Goal: Ask a question

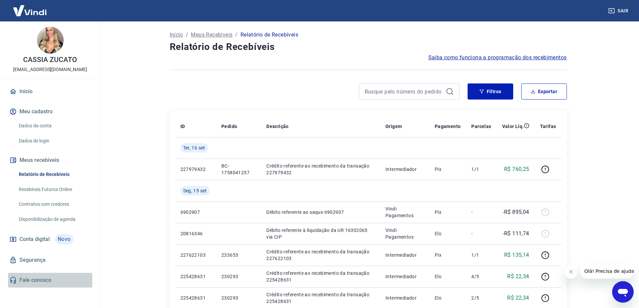
click at [34, 281] on link "Fale conosco" at bounding box center [50, 280] width 84 height 15
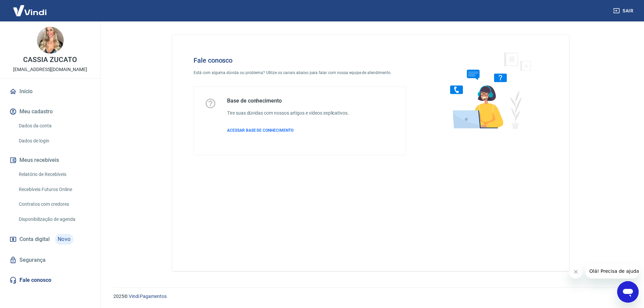
click at [32, 159] on button "Meus recebíveis" at bounding box center [50, 160] width 84 height 15
click at [630, 294] on icon "Abrir janela de mensagens" at bounding box center [628, 293] width 10 height 8
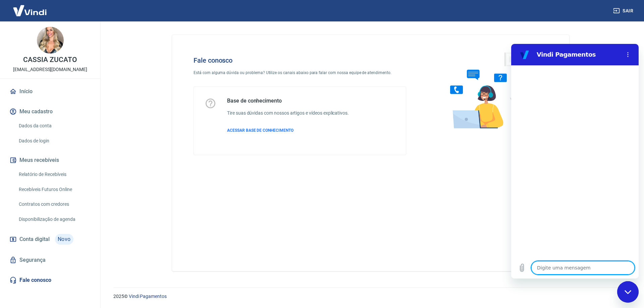
click at [554, 268] on textarea at bounding box center [583, 267] width 103 height 13
type textarea "o"
type textarea "x"
type textarea "ol"
type textarea "x"
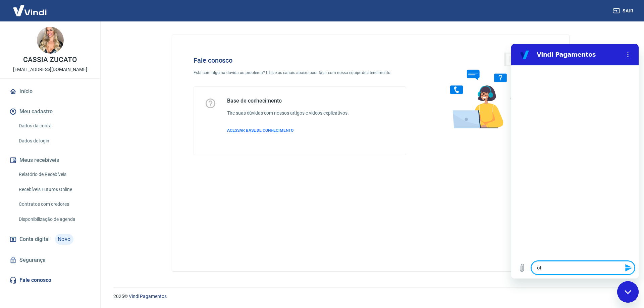
type textarea "ola"
type textarea "x"
type textarea "p"
type textarea "x"
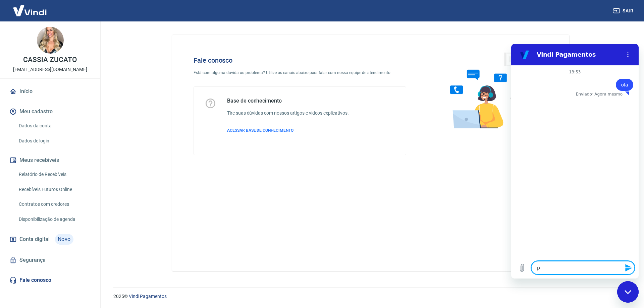
type textarea "pr"
type textarea "x"
type textarea "pre"
type textarea "x"
type textarea "prec"
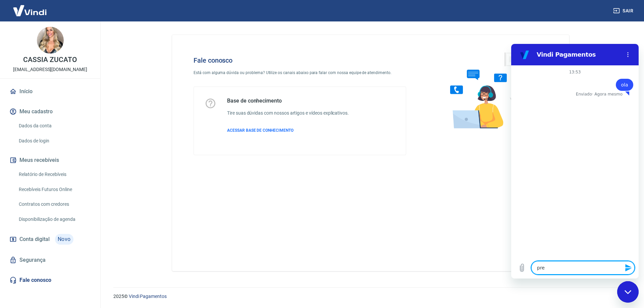
type textarea "x"
type textarea "preci"
type textarea "x"
type textarea "precis"
type textarea "x"
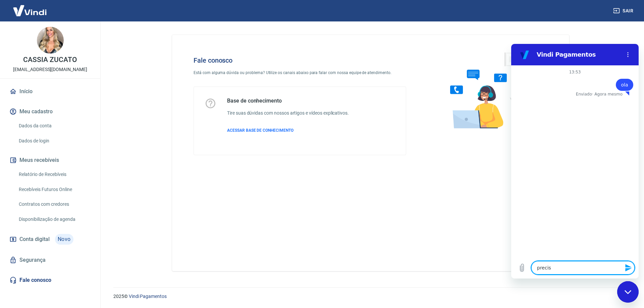
type textarea "preciso"
type textarea "x"
type textarea "preciso"
type textarea "x"
type textarea "preciso df"
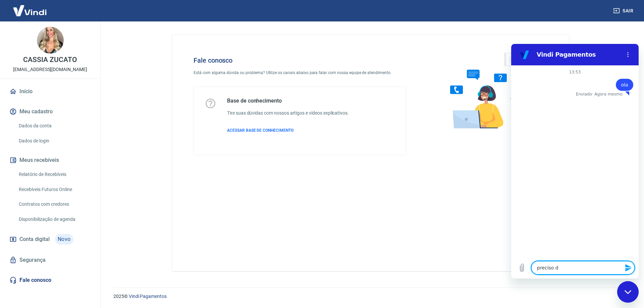
type textarea "x"
type textarea "preciso dfa"
type textarea "x"
type textarea "preciso dfal"
type textarea "x"
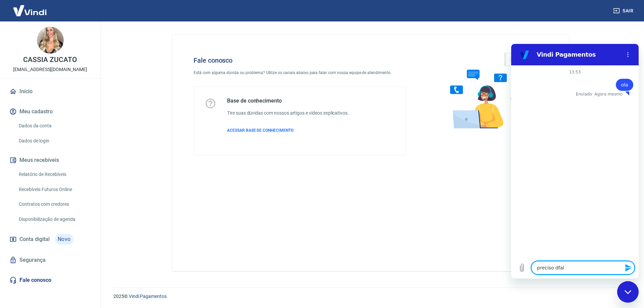
type textarea "preciso dfala"
type textarea "x"
type textarea "preciso dfalar"
type textarea "x"
type textarea "preciso dfalar"
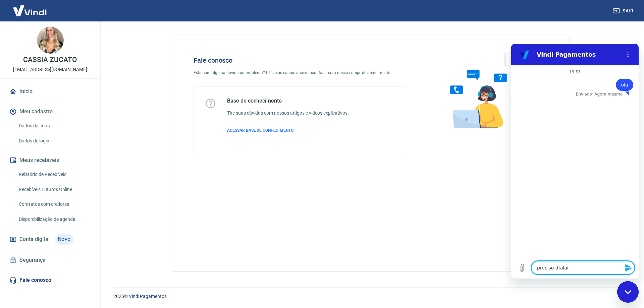
type textarea "x"
type textarea "preciso dfalar c"
type textarea "x"
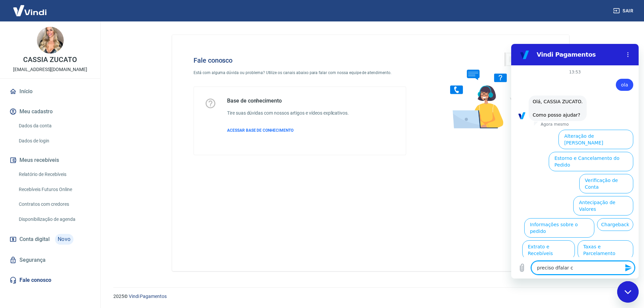
type textarea "preciso dfalar"
type textarea "x"
type textarea "preciso dfalar"
type textarea "x"
type textarea "preciso dfala"
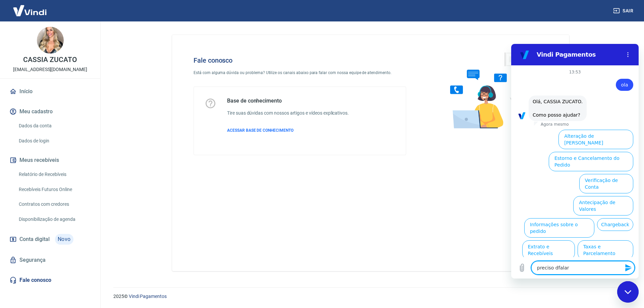
type textarea "x"
type textarea "preciso dfal"
type textarea "x"
type textarea "preciso dfa"
type textarea "x"
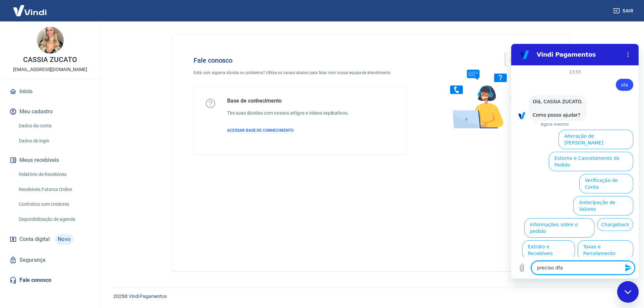
type textarea "preciso df"
type textarea "x"
type textarea "preciso d"
type textarea "x"
type textarea "preciso"
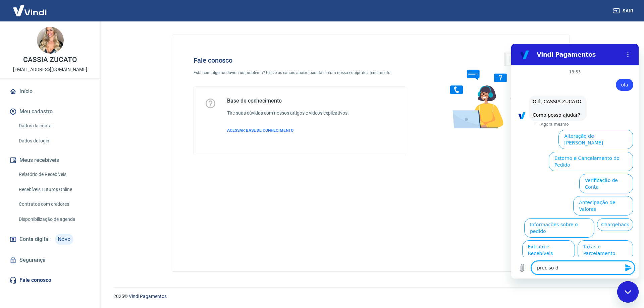
type textarea "x"
type textarea "preciso"
type textarea "x"
type textarea "preci"
type textarea "x"
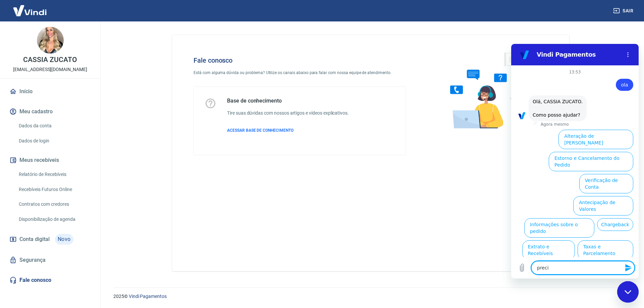
type textarea "prec"
type textarea "x"
type textarea "pre"
type textarea "x"
type textarea "pr"
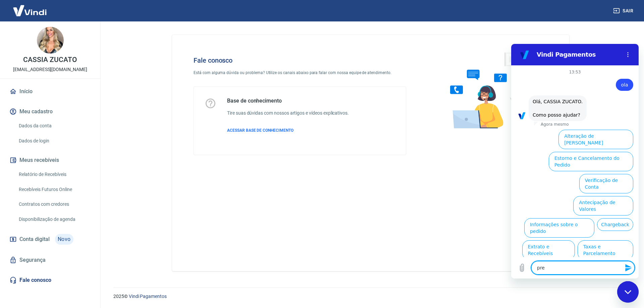
type textarea "x"
type textarea "p"
type textarea "x"
click at [546, 241] on button "Extrato e Recebíveis" at bounding box center [548, 250] width 53 height 19
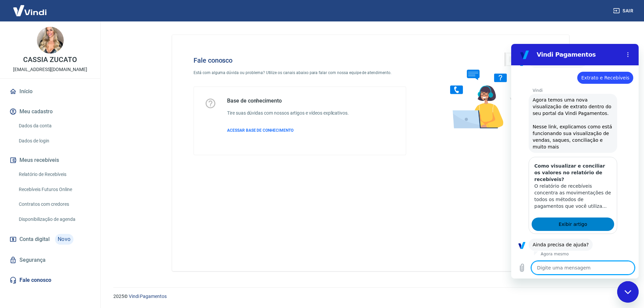
scroll to position [70, 0]
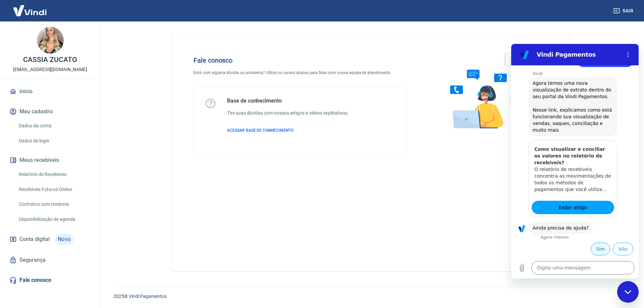
click at [598, 248] on button "Sim" at bounding box center [600, 249] width 19 height 13
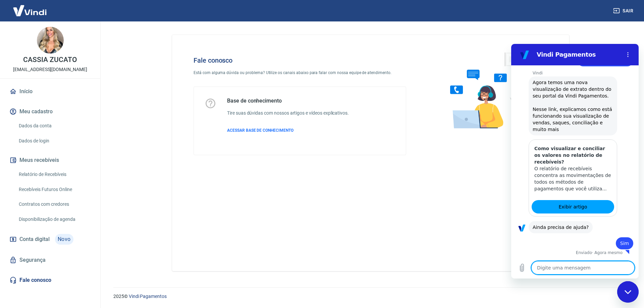
type textarea "x"
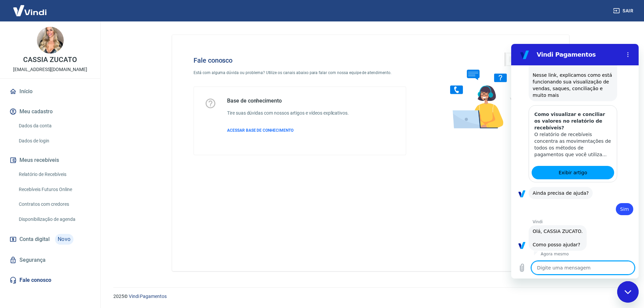
click at [580, 266] on textarea at bounding box center [583, 267] width 103 height 13
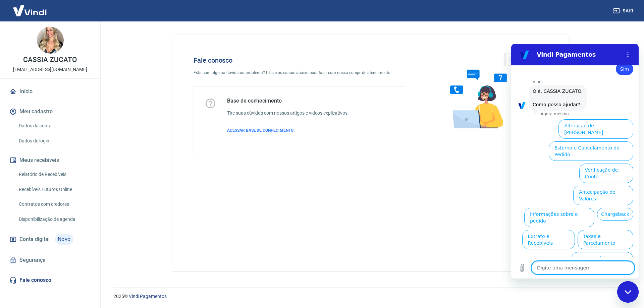
type textarea "f"
type textarea "x"
type textarea "fa"
type textarea "x"
type textarea "fal"
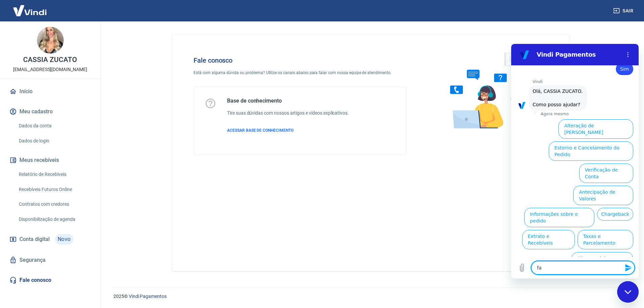
type textarea "x"
type textarea "fala"
type textarea "x"
type textarea "fala"
type textarea "x"
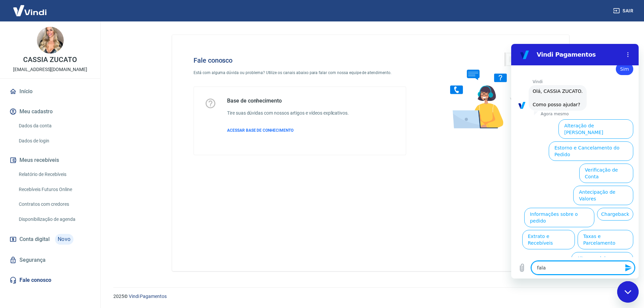
type textarea "fala"
type textarea "x"
type textarea "falar"
type textarea "x"
type textarea "falar"
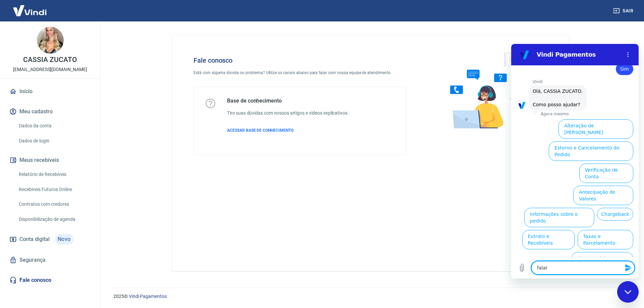
type textarea "x"
type textarea "falar c"
type textarea "x"
type textarea "falar co"
type textarea "x"
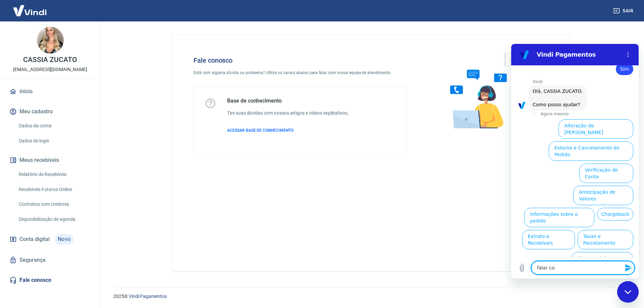
type textarea "falar com"
type textarea "x"
type textarea "falar com"
type textarea "x"
type textarea "falar com a"
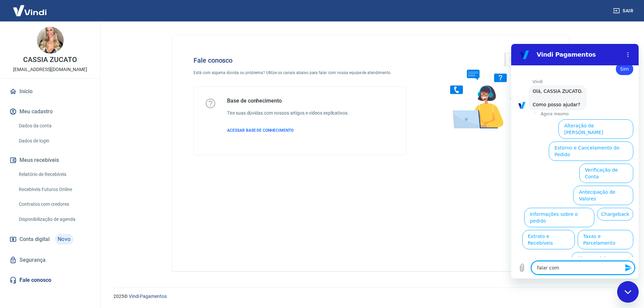
type textarea "x"
type textarea "falar com at"
type textarea "x"
type textarea "falar com ate"
type textarea "x"
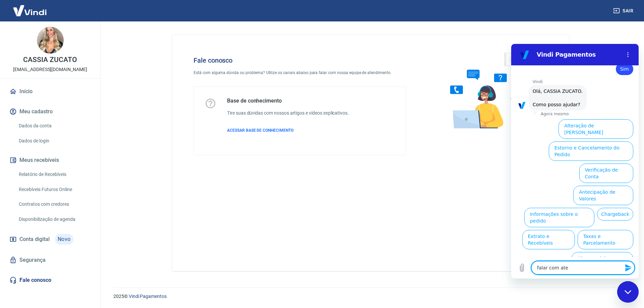
type textarea "falar com [GEOGRAPHIC_DATA]"
type textarea "x"
type textarea "falar com atend"
type textarea "x"
type textarea "falar com atende"
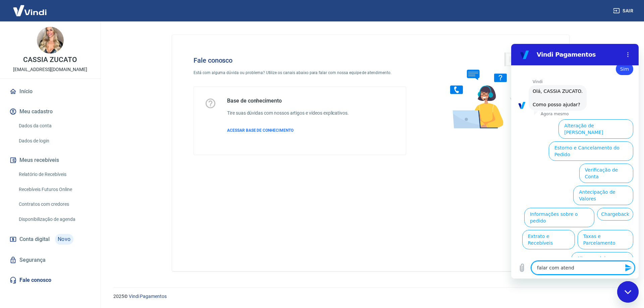
type textarea "x"
type textarea "falar com atenden"
type textarea "x"
type textarea "falar com atendent"
type textarea "x"
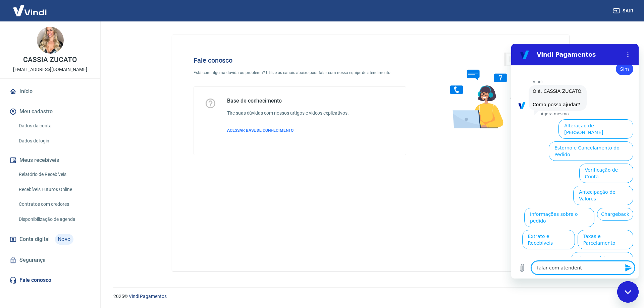
type textarea "falar com atendente"
type textarea "x"
type textarea "falar com atendente["
type textarea "x"
type textarea "falar com atendente"
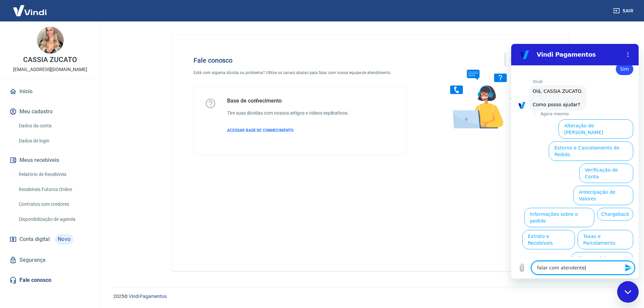
type textarea "x"
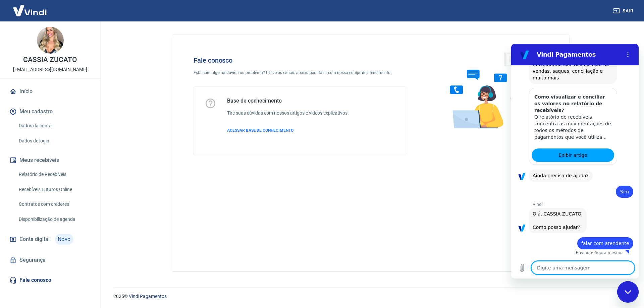
type textarea "x"
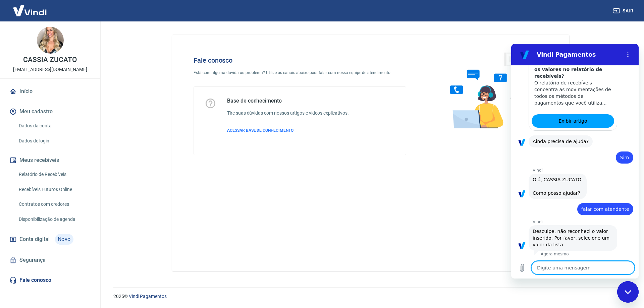
scroll to position [158, 0]
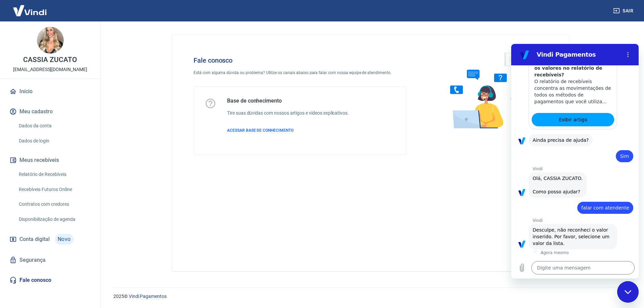
click at [586, 207] on span "falar com atendente" at bounding box center [606, 208] width 48 height 7
drag, startPoint x: 586, startPoint y: 207, endPoint x: 624, endPoint y: 202, distance: 38.3
click at [624, 202] on div "diz: falar com atendente" at bounding box center [606, 208] width 56 height 12
copy span "falar com atendente"
click at [601, 272] on textarea at bounding box center [583, 267] width 103 height 13
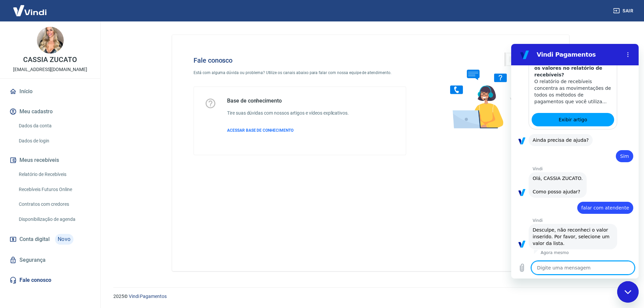
paste textarea "falar com atendente"
type textarea "falar com atendente"
type textarea "x"
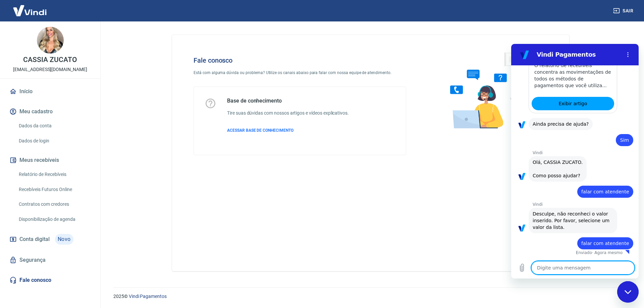
type textarea "x"
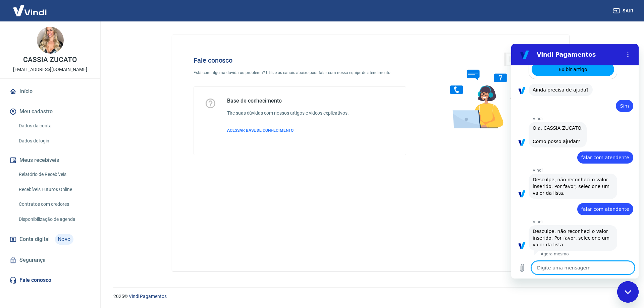
scroll to position [210, 0]
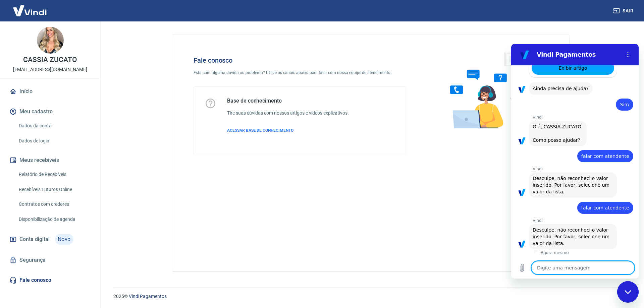
type textarea "s"
type textarea "x"
type textarea "su"
type textarea "x"
type textarea "sup"
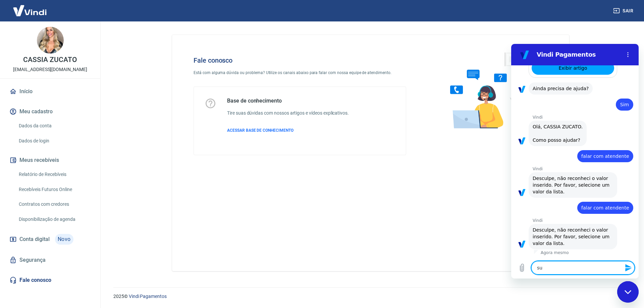
type textarea "x"
type textarea "supo"
type textarea "x"
type textarea "supor"
type textarea "x"
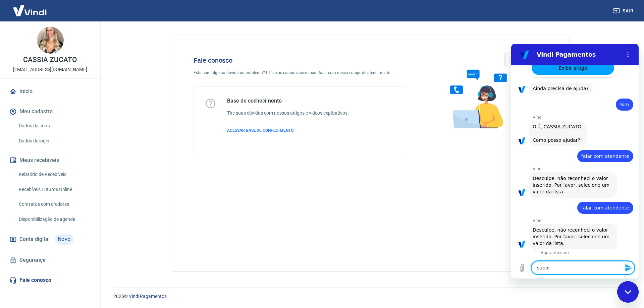
type textarea "suport"
type textarea "x"
type textarea "suporte"
type textarea "x"
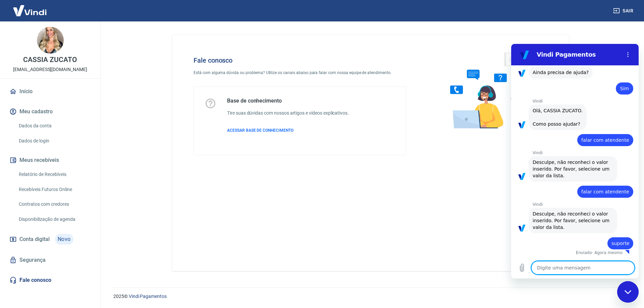
type textarea "x"
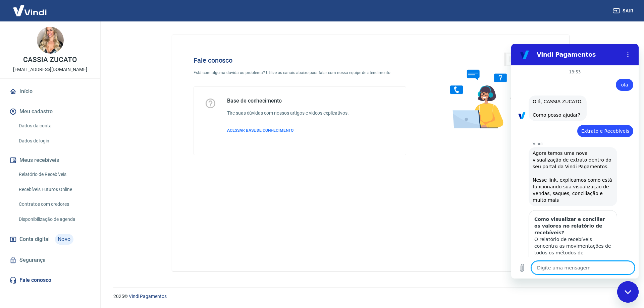
scroll to position [101, 0]
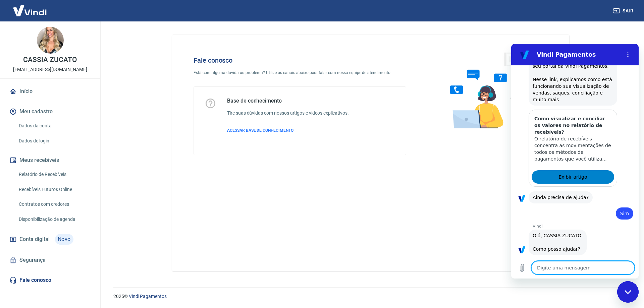
click at [574, 177] on span "Exibir artigo" at bounding box center [573, 177] width 29 height 8
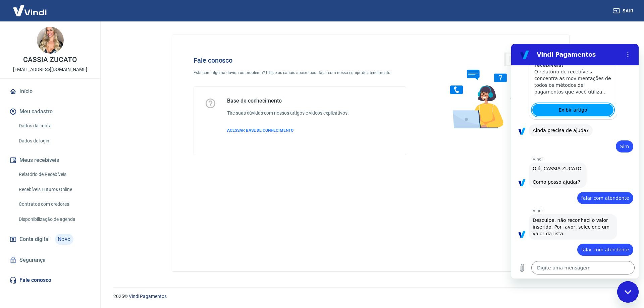
scroll to position [261, 0]
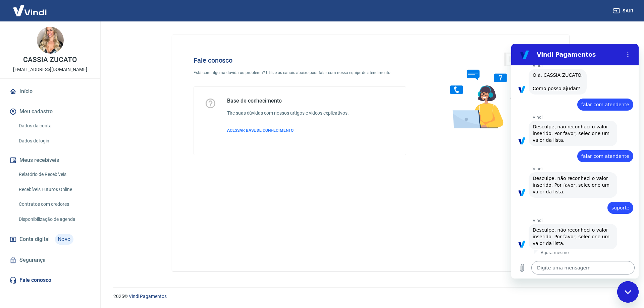
click at [590, 265] on textarea at bounding box center [583, 267] width 103 height 13
type textarea "o"
type textarea "x"
type textarea "ol"
type textarea "x"
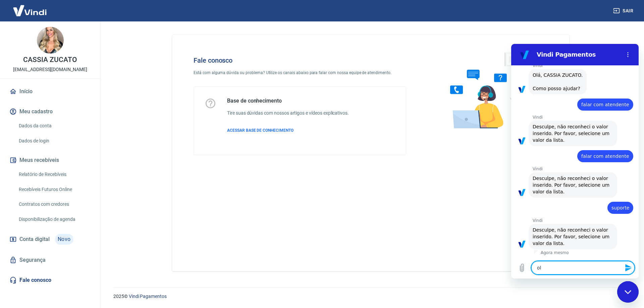
type textarea "ola"
type textarea "x"
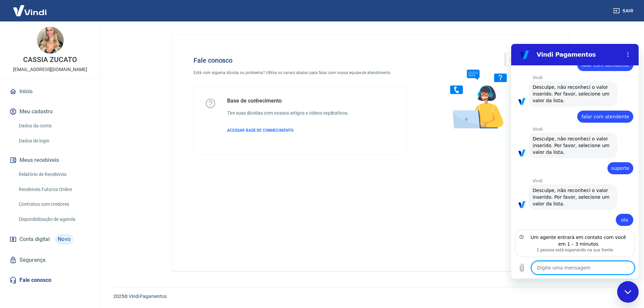
scroll to position [331, 0]
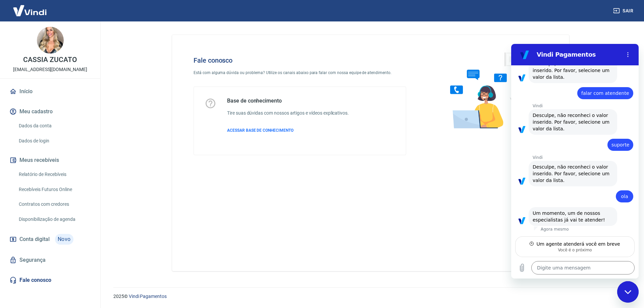
type textarea "x"
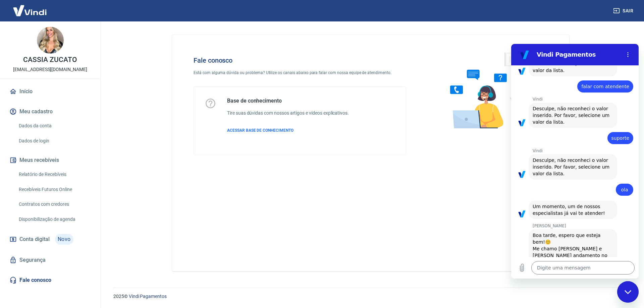
scroll to position [357, 0]
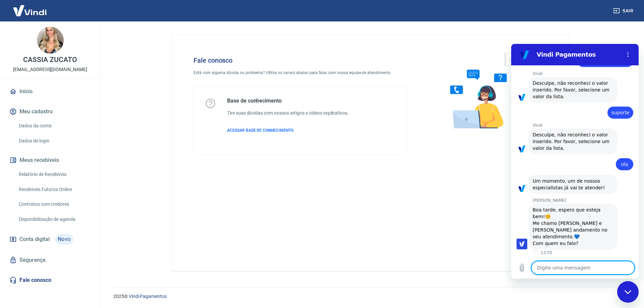
click at [542, 262] on textarea at bounding box center [583, 267] width 103 height 13
type textarea "B"
type textarea "x"
type textarea "Bo"
type textarea "x"
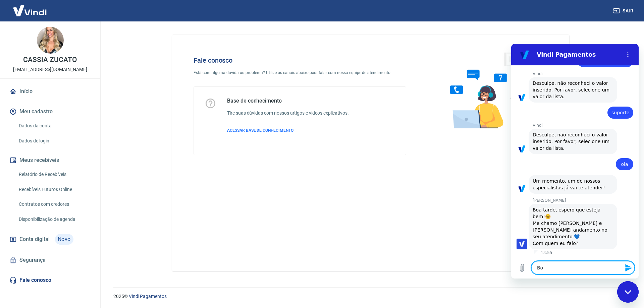
type textarea "Boa"
type textarea "x"
type textarea "Boa"
type textarea "x"
type textarea "Boa t"
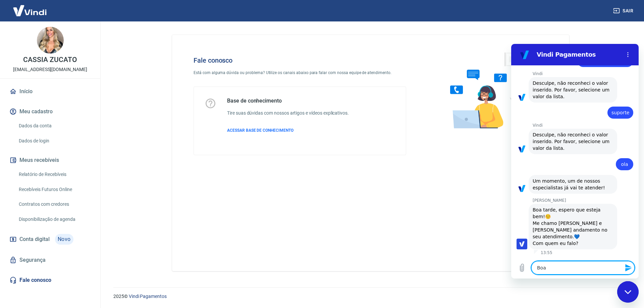
type textarea "x"
type textarea "Boa ta"
type textarea "x"
type textarea "Boa tar"
type textarea "x"
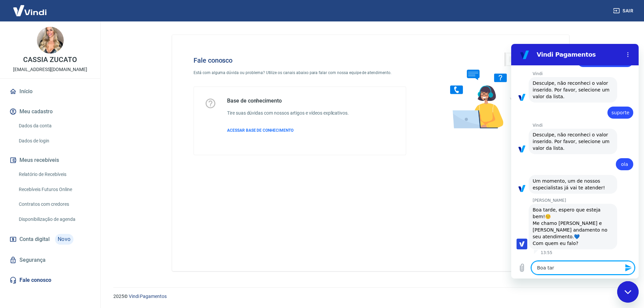
type textarea "Boa tare"
type textarea "x"
type textarea "Boa tared"
type textarea "x"
type textarea "Boa tarede"
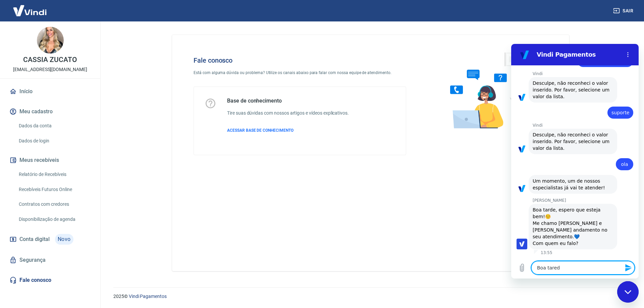
type textarea "x"
type textarea "Boa tared"
type textarea "x"
type textarea "Boa tare"
type textarea "x"
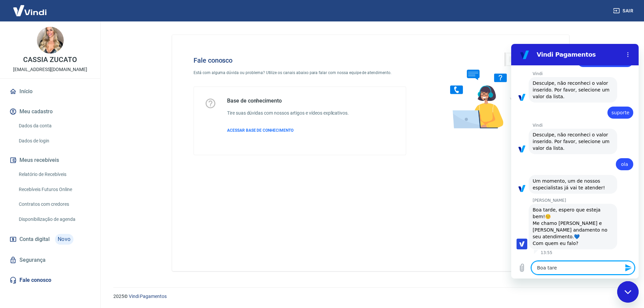
type textarea "Boa tar"
type textarea "x"
type textarea "Boa tard"
type textarea "x"
type textarea "Boa tarde"
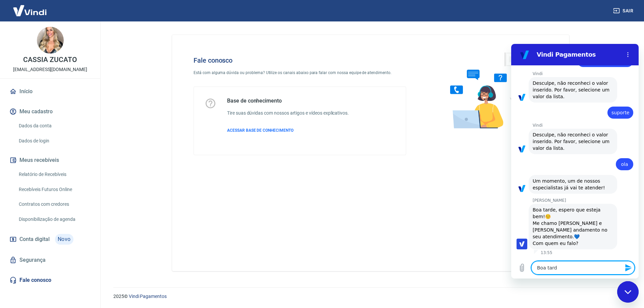
type textarea "x"
type textarea "Boa tarde,"
type textarea "x"
type textarea "Boa tarde,"
type textarea "x"
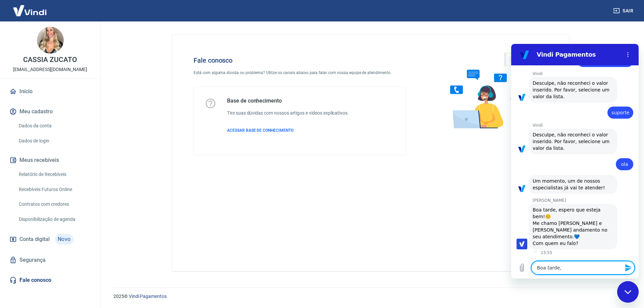
type textarea "Boa tarde, t"
type textarea "x"
type textarea "Boa tarde, tu"
type textarea "x"
type textarea "Boa tarde, tud"
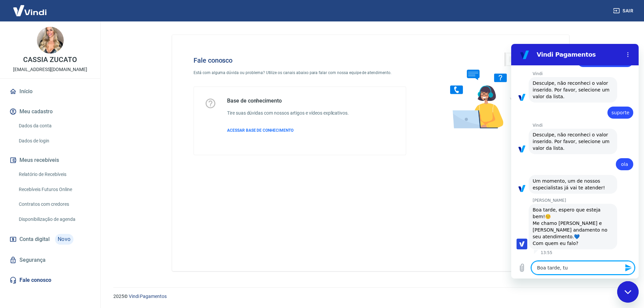
type textarea "x"
type textarea "Boa tarde, tudo"
type textarea "x"
type textarea "Boa tarde, tudo"
type textarea "x"
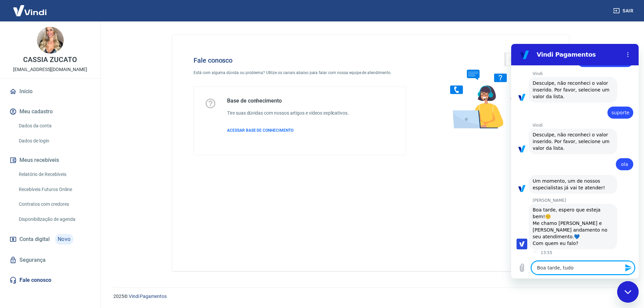
type textarea "Boa tarde, tudo b"
type textarea "x"
type textarea "Boa tarde, tudo be"
type textarea "x"
type textarea "Boa tarde, tudo bem"
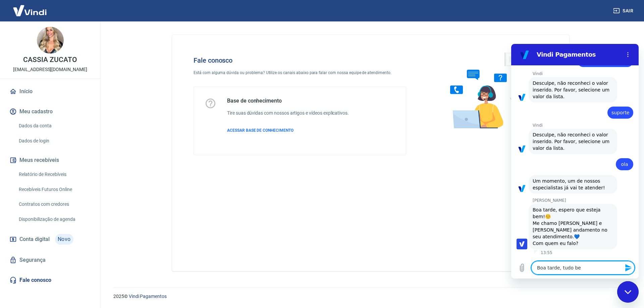
type textarea "x"
type textarea "Boa tarde, tudo bem?"
type textarea "x"
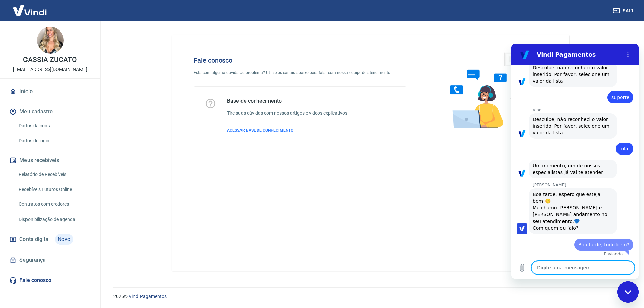
type textarea "x"
type textarea "L"
type textarea "x"
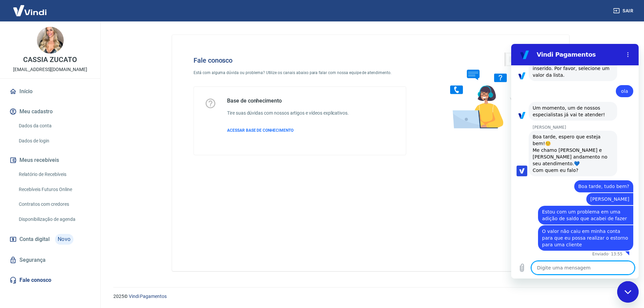
scroll to position [431, 0]
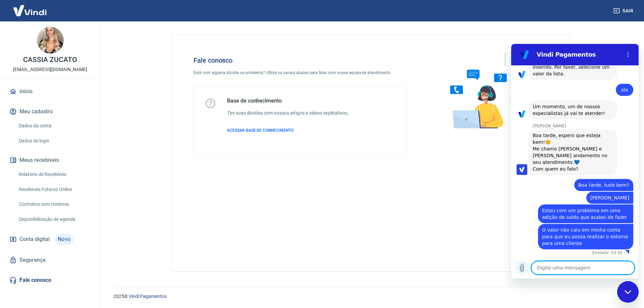
click at [522, 270] on icon "Carregar arquivo" at bounding box center [522, 268] width 8 height 8
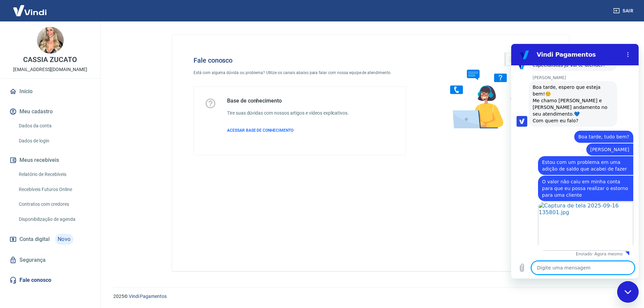
scroll to position [481, 0]
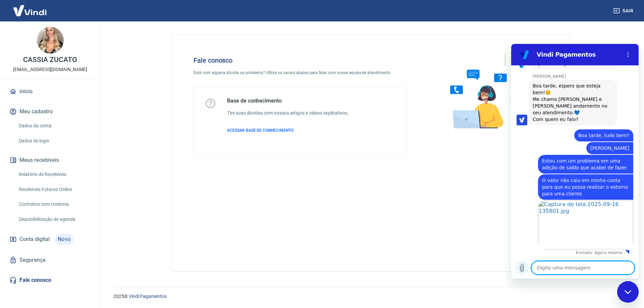
click at [524, 268] on icon "Carregar arquivo" at bounding box center [522, 268] width 4 height 8
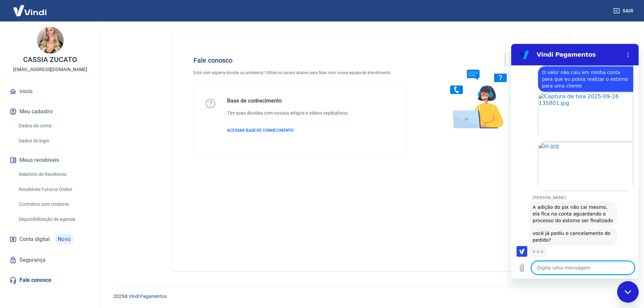
scroll to position [589, 0]
click at [558, 267] on textarea at bounding box center [583, 267] width 103 height 13
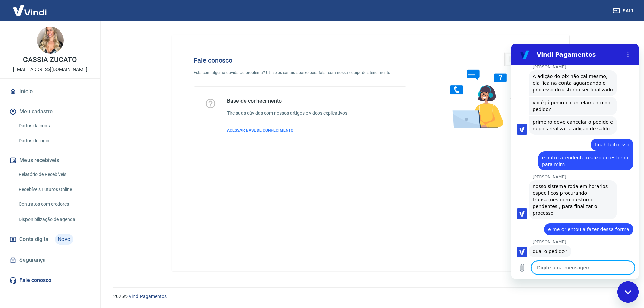
scroll to position [721, 0]
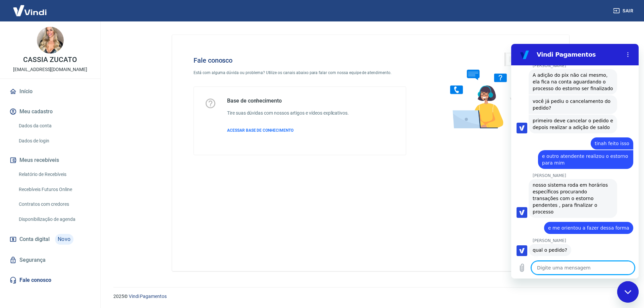
click at [568, 267] on textarea at bounding box center [583, 267] width 103 height 13
paste textarea "228247"
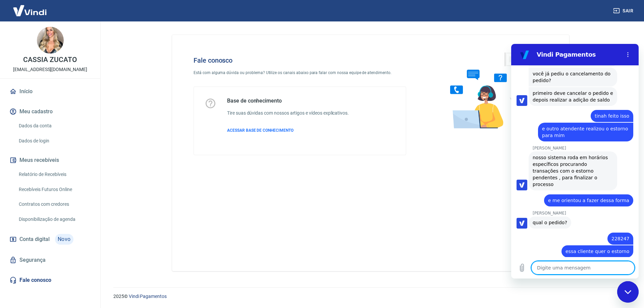
scroll to position [750, 0]
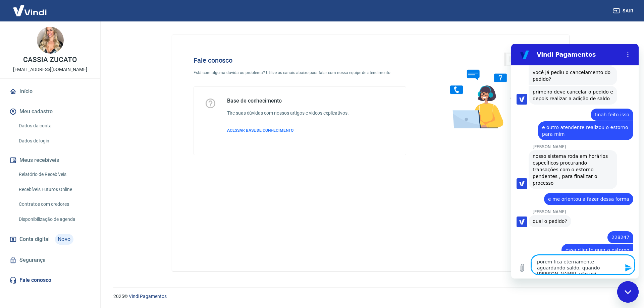
click at [543, 262] on textarea "porem fica eternamente aguardando saldo, quando [PERSON_NAME], não vai" at bounding box center [583, 264] width 103 height 19
click at [511, 44] on lt-span "P orem" at bounding box center [511, 44] width 0 height 0
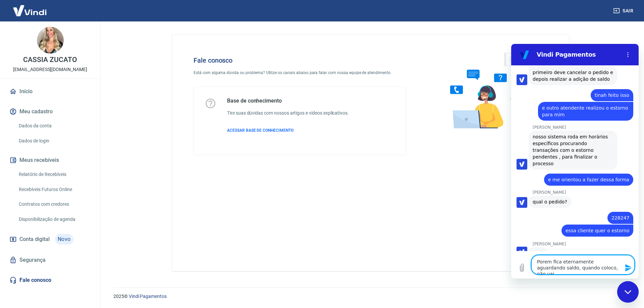
click at [605, 269] on textarea "Porem fica eternamente aguardando saldo, quando coloco, não vai" at bounding box center [583, 264] width 103 height 19
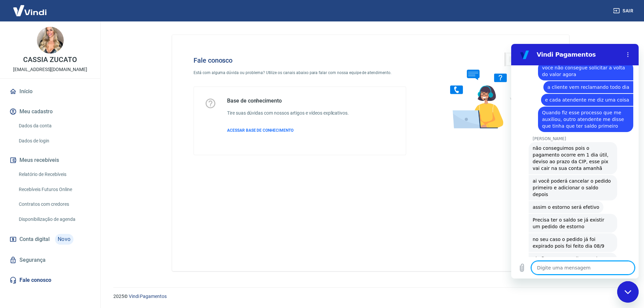
scroll to position [1247, 0]
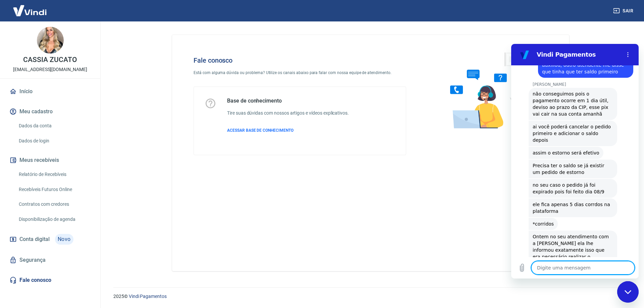
click at [562, 268] on textarea at bounding box center [583, 267] width 103 height 13
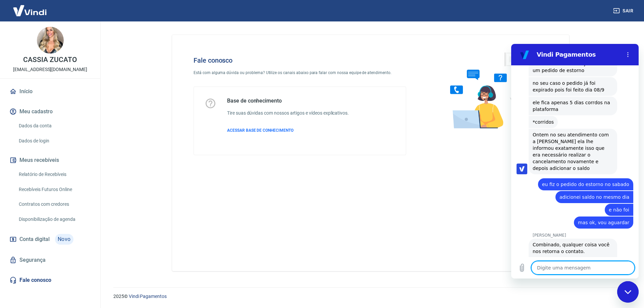
scroll to position [1350, 0]
